Goal: Task Accomplishment & Management: Manage account settings

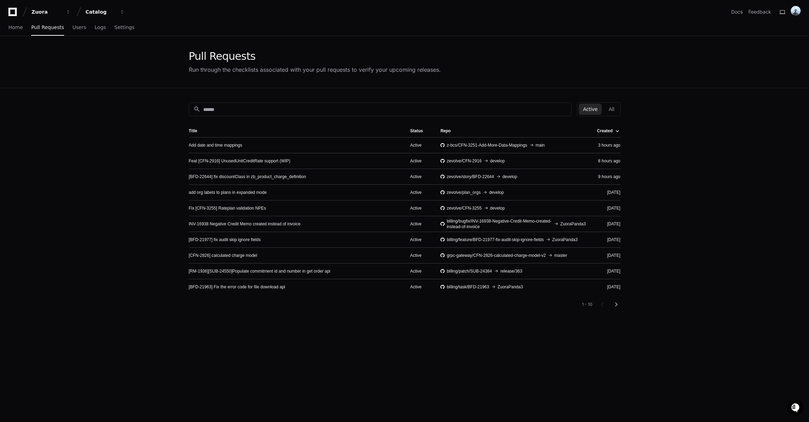
click at [143, 110] on app-pull-request-list-page "Pull Requests Run through the checklists associated with your pull requests to …" at bounding box center [404, 273] width 809 height 475
click at [281, 109] on input at bounding box center [385, 109] width 364 height 7
paste input "*****"
type input "*****"
click at [118, 10] on button "Catalog" at bounding box center [105, 12] width 45 height 13
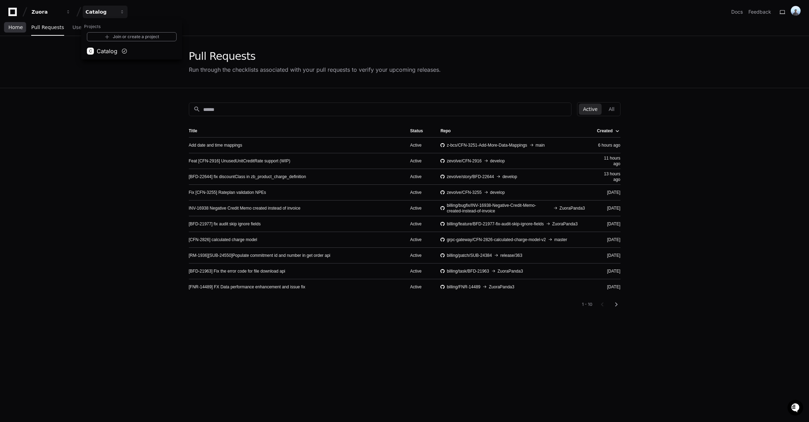
click at [20, 27] on span "Home" at bounding box center [15, 27] width 14 height 4
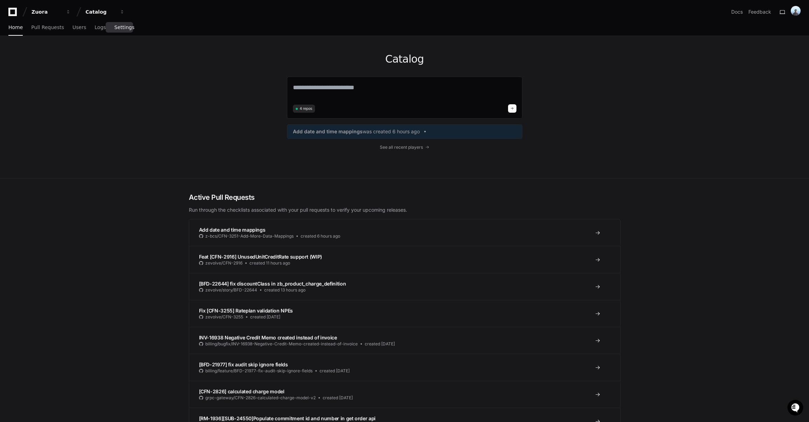
click at [114, 27] on span "Settings" at bounding box center [124, 27] width 20 height 4
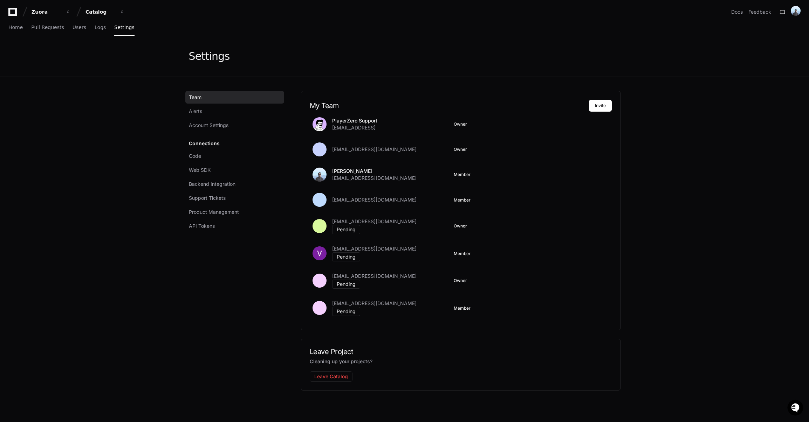
click at [205, 268] on div "Team Alerts Account Settings Connections Code Web SDK Backend Integration Suppo…" at bounding box center [236, 245] width 95 height 308
click at [207, 154] on link "Code" at bounding box center [234, 156] width 99 height 13
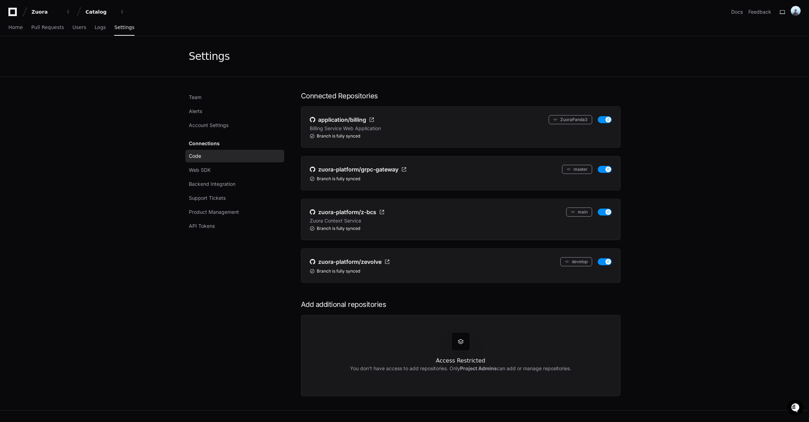
scroll to position [9, 0]
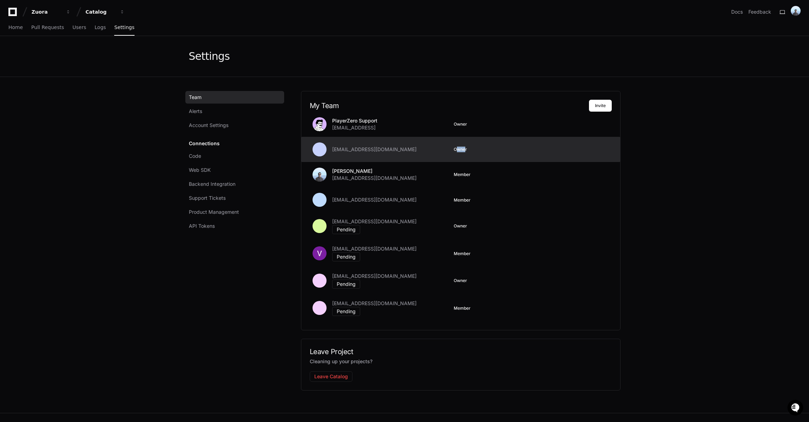
drag, startPoint x: 465, startPoint y: 150, endPoint x: 457, endPoint y: 150, distance: 7.7
click at [457, 150] on span "Owner" at bounding box center [460, 150] width 13 height 6
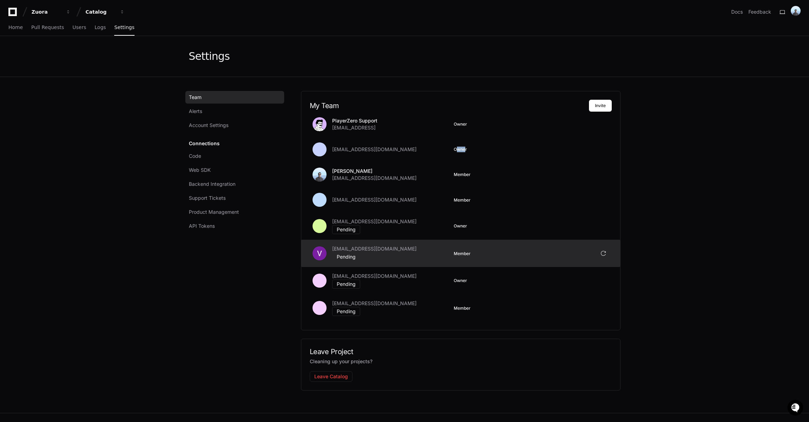
drag, startPoint x: 468, startPoint y: 253, endPoint x: 461, endPoint y: 252, distance: 6.7
click at [461, 252] on div "[EMAIL_ADDRESS][DOMAIN_NAME] Pending Member" at bounding box center [451, 254] width 249 height 16
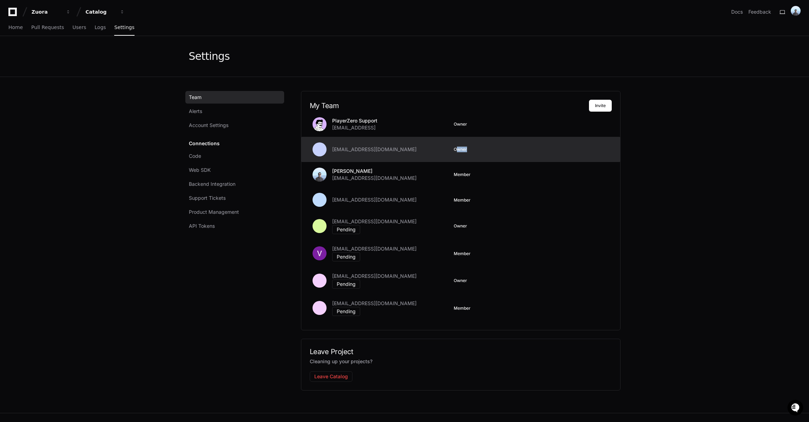
drag, startPoint x: 470, startPoint y: 148, endPoint x: 458, endPoint y: 148, distance: 13.0
click at [458, 148] on p "Owner" at bounding box center [512, 150] width 116 height 6
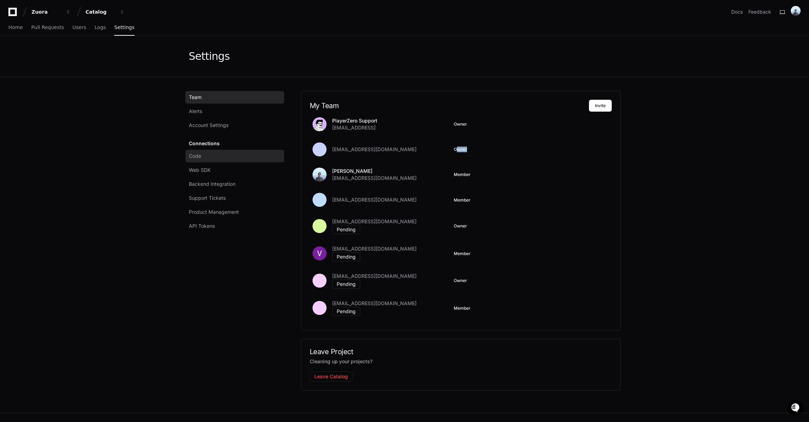
click at [195, 156] on span "Code" at bounding box center [195, 156] width 12 height 7
